Goal: Task Accomplishment & Management: Manage account settings

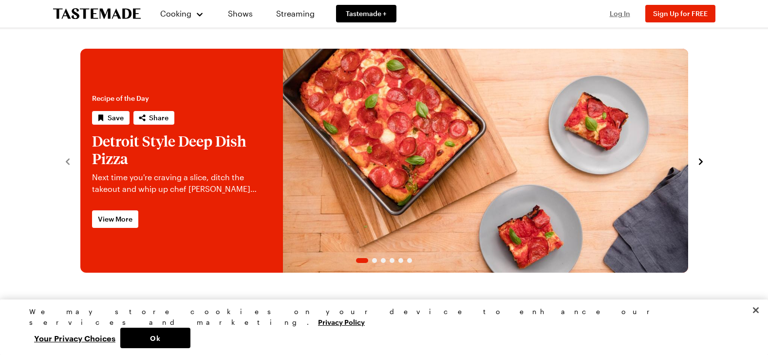
click at [617, 12] on span "Log In" at bounding box center [620, 13] width 20 height 8
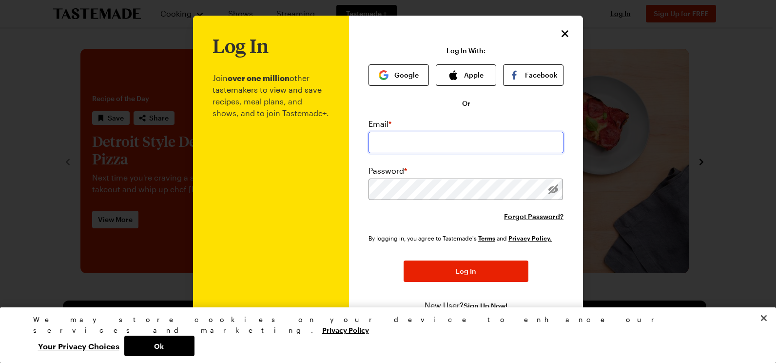
type input "[EMAIL_ADDRESS][DOMAIN_NAME]"
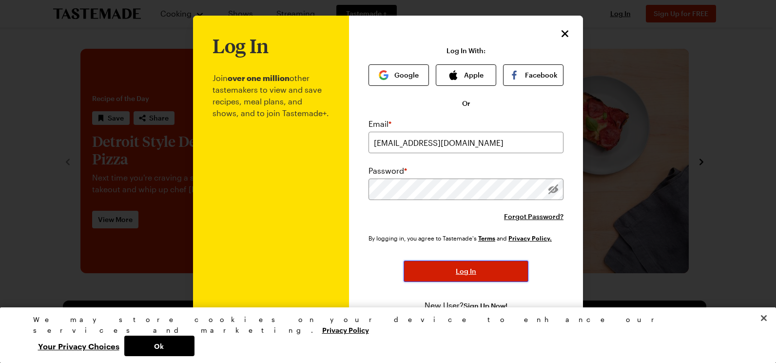
click at [459, 268] on span "Log In" at bounding box center [466, 271] width 20 height 10
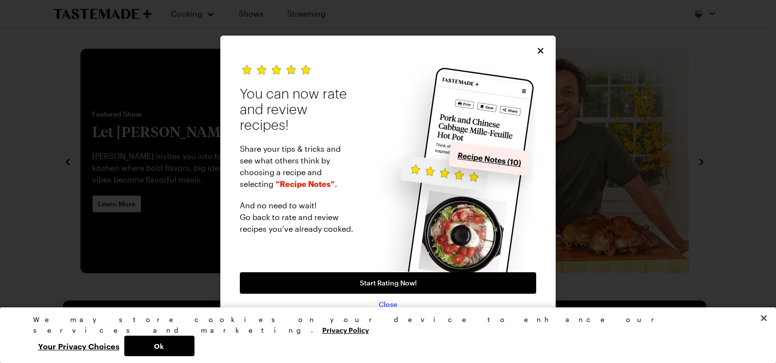
click at [388, 301] on span "Close" at bounding box center [388, 304] width 19 height 10
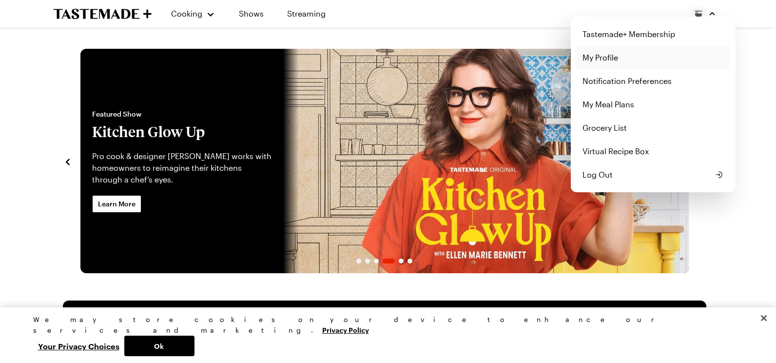
click at [603, 56] on link "My Profile" at bounding box center [652, 57] width 153 height 23
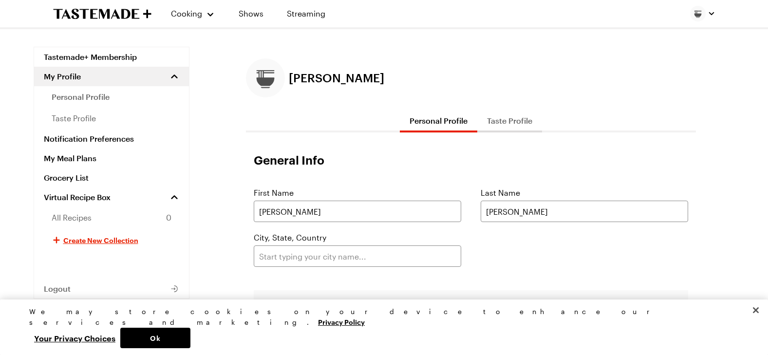
click at [508, 118] on button "Taste Profile" at bounding box center [510, 120] width 65 height 23
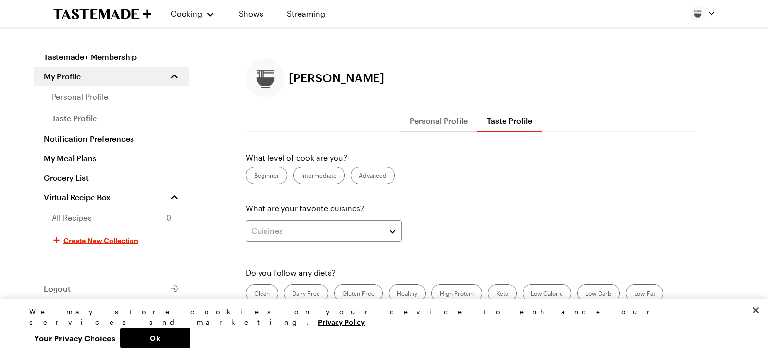
click at [421, 123] on button "Personal Profile" at bounding box center [438, 120] width 77 height 23
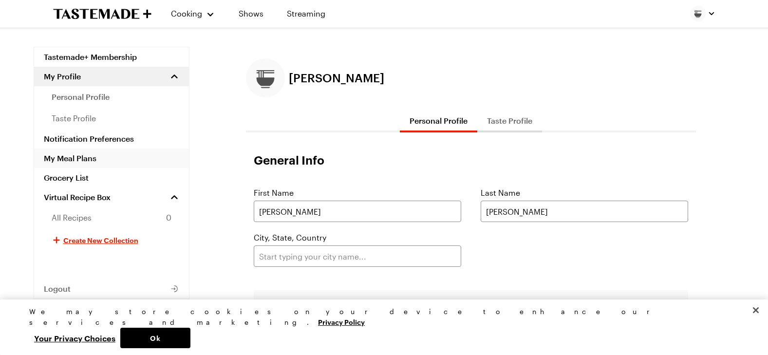
click at [86, 156] on link "My Meal Plans" at bounding box center [111, 158] width 155 height 19
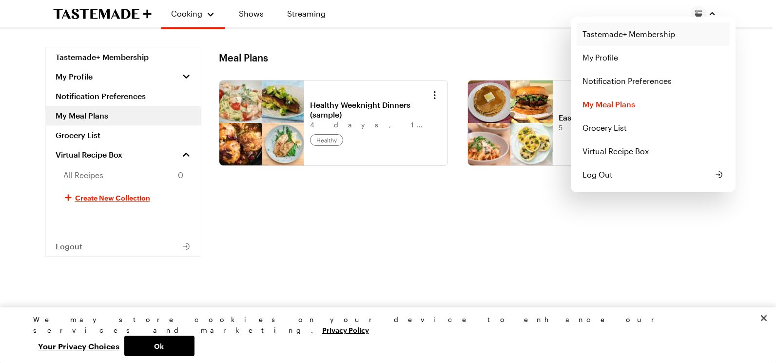
click at [662, 34] on link "Tastemade+ Membership" at bounding box center [652, 33] width 153 height 23
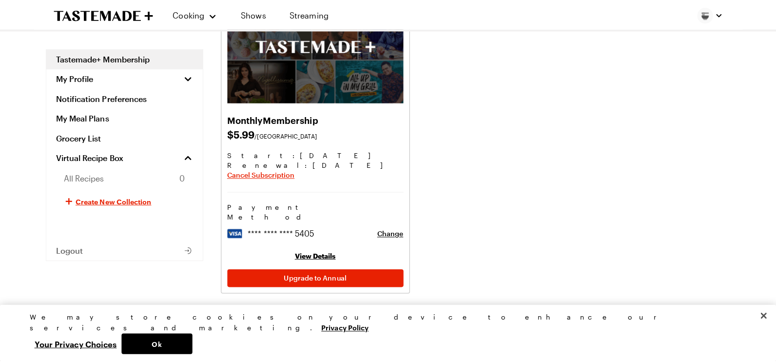
scroll to position [146, 0]
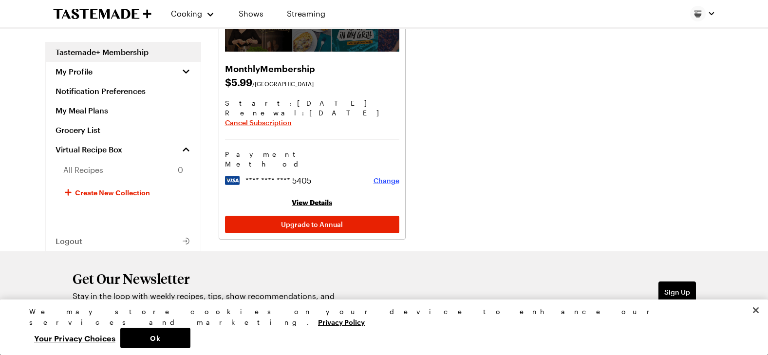
click at [383, 176] on span "Change" at bounding box center [387, 181] width 26 height 10
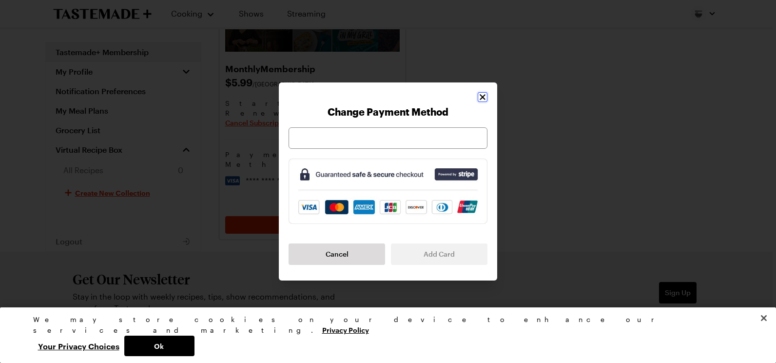
click at [478, 96] on icon "Close" at bounding box center [483, 97] width 10 height 10
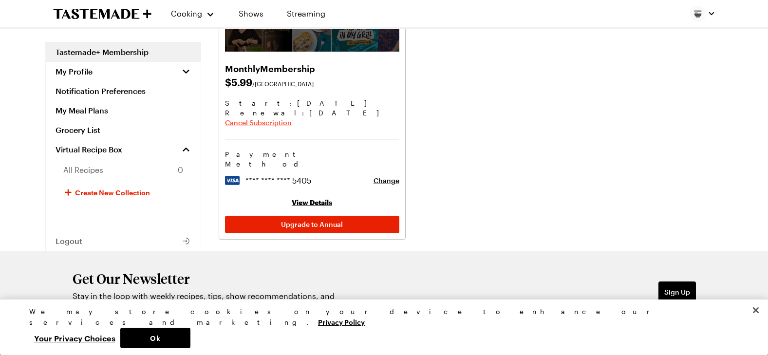
click at [249, 122] on span "Cancel Subscription" at bounding box center [258, 123] width 67 height 10
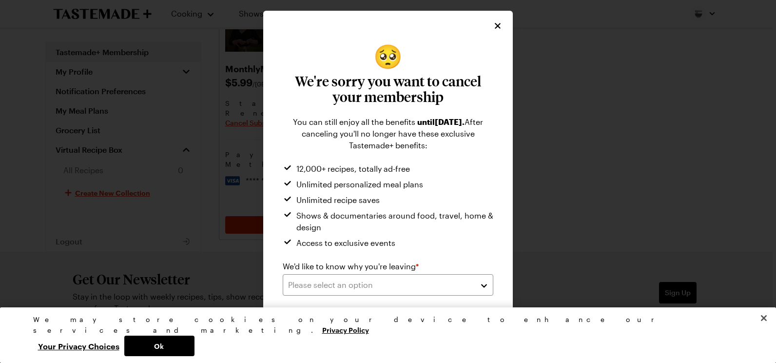
click at [439, 321] on span "Submit" at bounding box center [441, 326] width 23 height 10
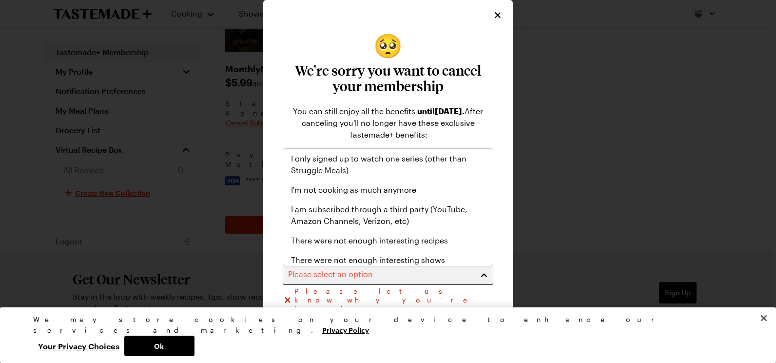
click at [375, 273] on div "Please select an option" at bounding box center [380, 274] width 185 height 12
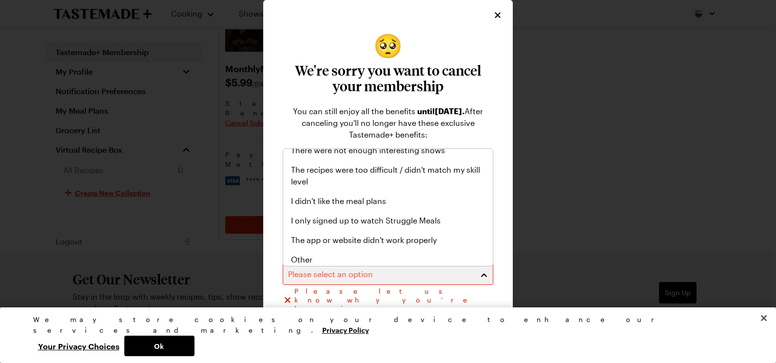
scroll to position [113, 0]
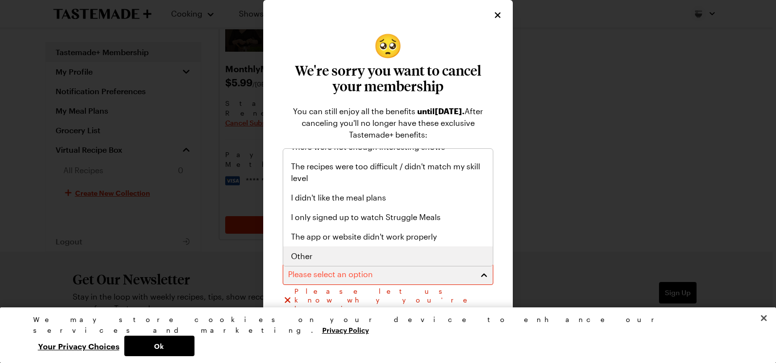
click at [349, 258] on div "Other" at bounding box center [388, 256] width 194 height 12
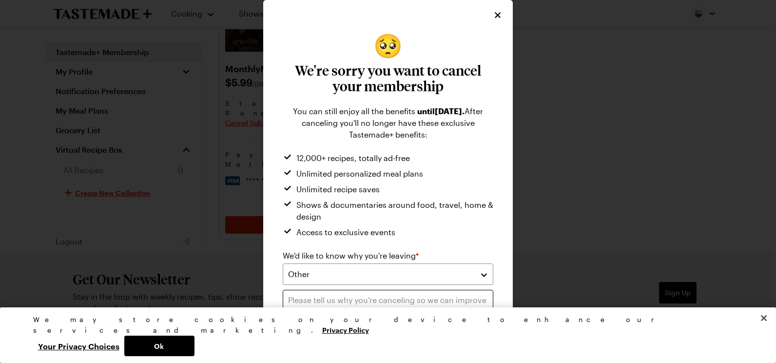
scroll to position [62, 0]
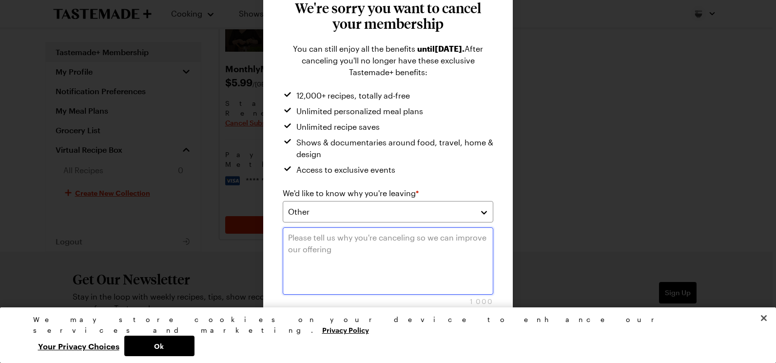
click at [359, 253] on textarea at bounding box center [388, 260] width 210 height 67
type textarea "x"
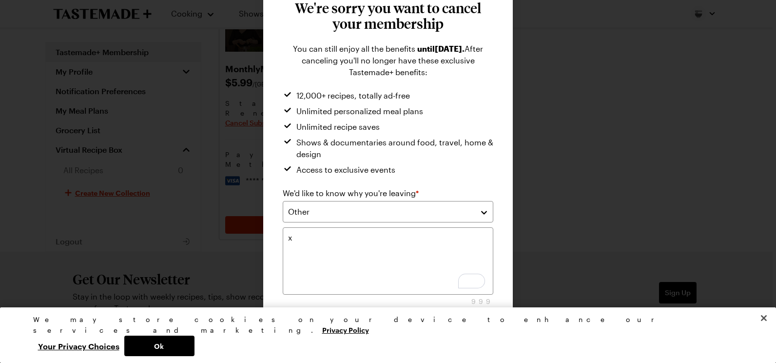
click at [436, 325] on button "Submit" at bounding box center [441, 335] width 103 height 21
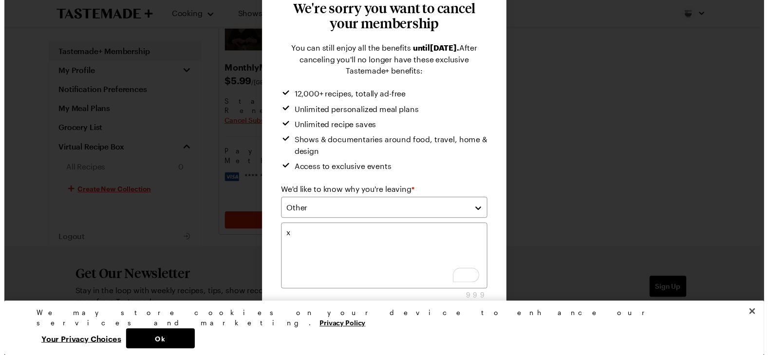
scroll to position [0, 0]
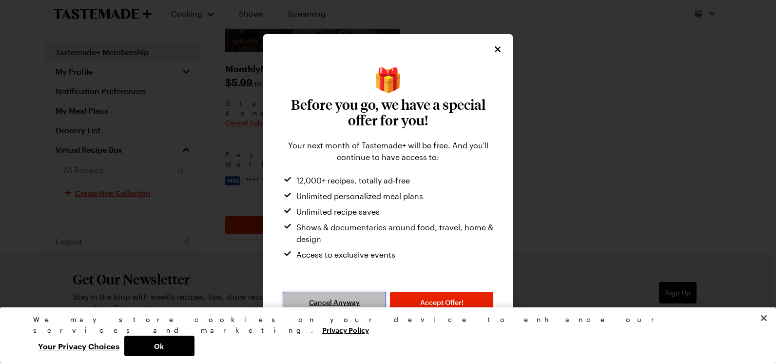
click at [326, 298] on span "Cancel Anyway" at bounding box center [334, 302] width 51 height 10
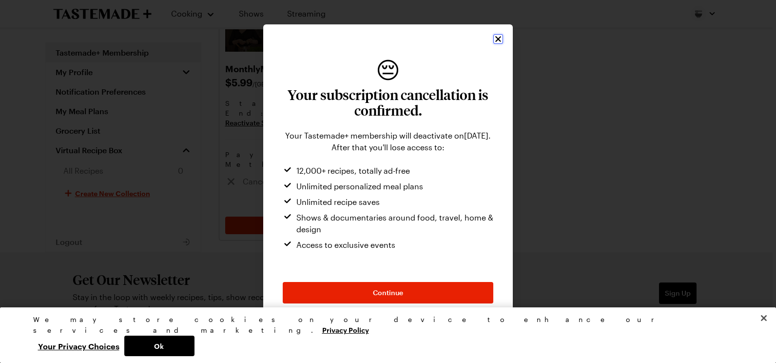
click at [496, 38] on icon "Close" at bounding box center [498, 39] width 10 height 10
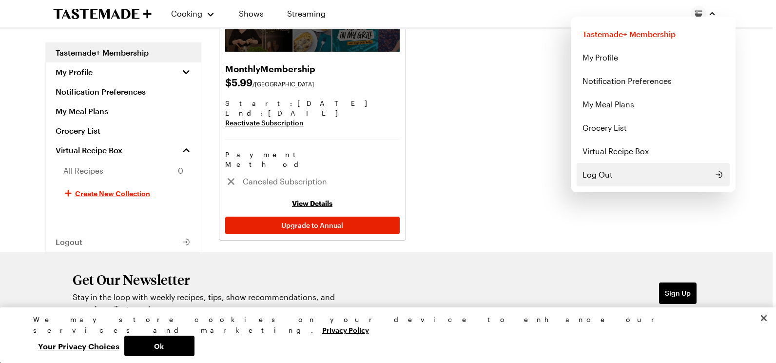
click at [598, 178] on span "Log Out" at bounding box center [597, 175] width 30 height 12
